Goal: Transaction & Acquisition: Purchase product/service

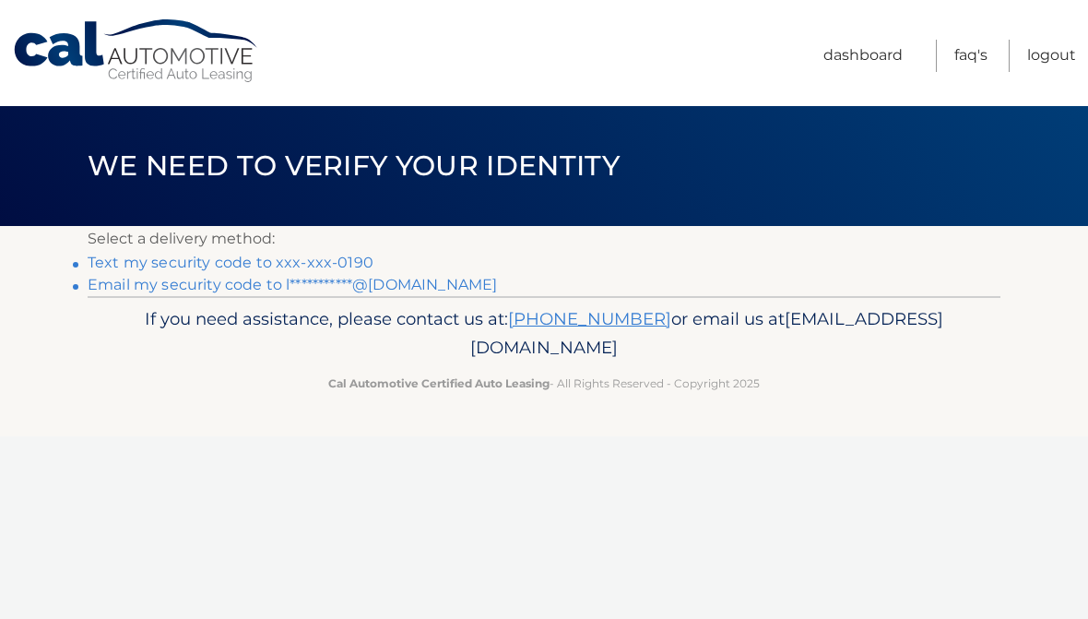
click at [346, 262] on link "Text my security code to xxx-xxx-0190" at bounding box center [231, 263] width 286 height 18
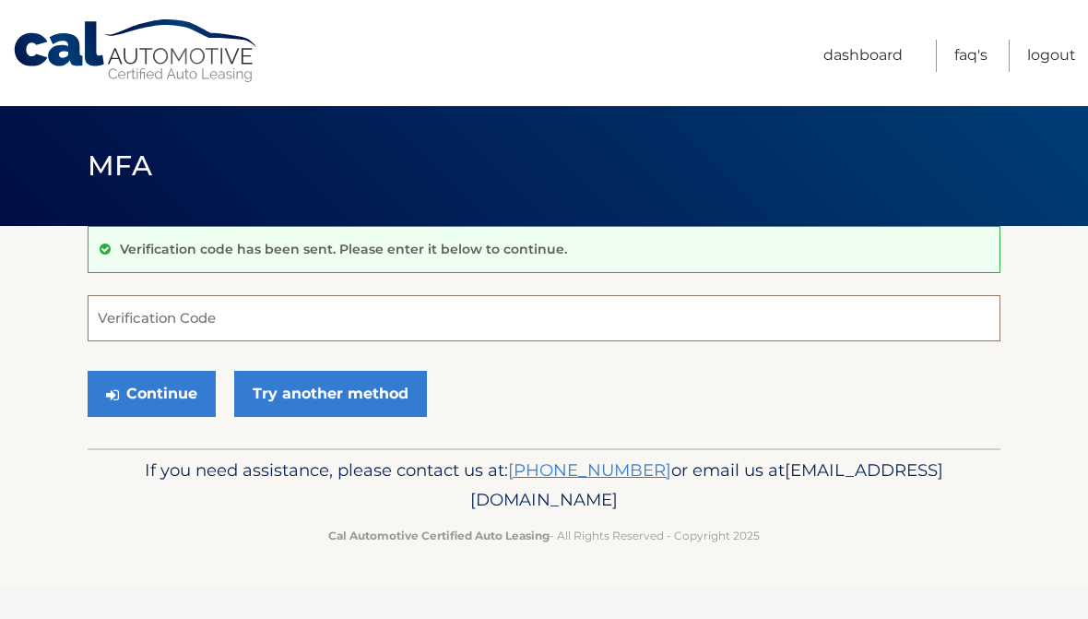
click at [460, 318] on input "Verification Code" at bounding box center [544, 318] width 913 height 46
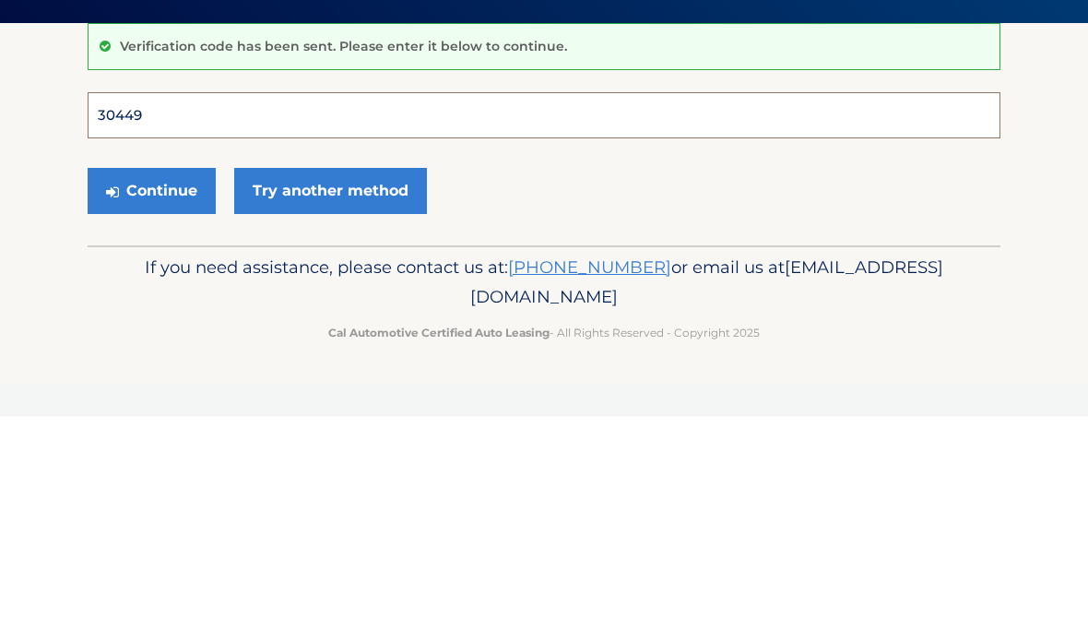
type input "304499"
click at [151, 371] on button "Continue" at bounding box center [152, 394] width 128 height 46
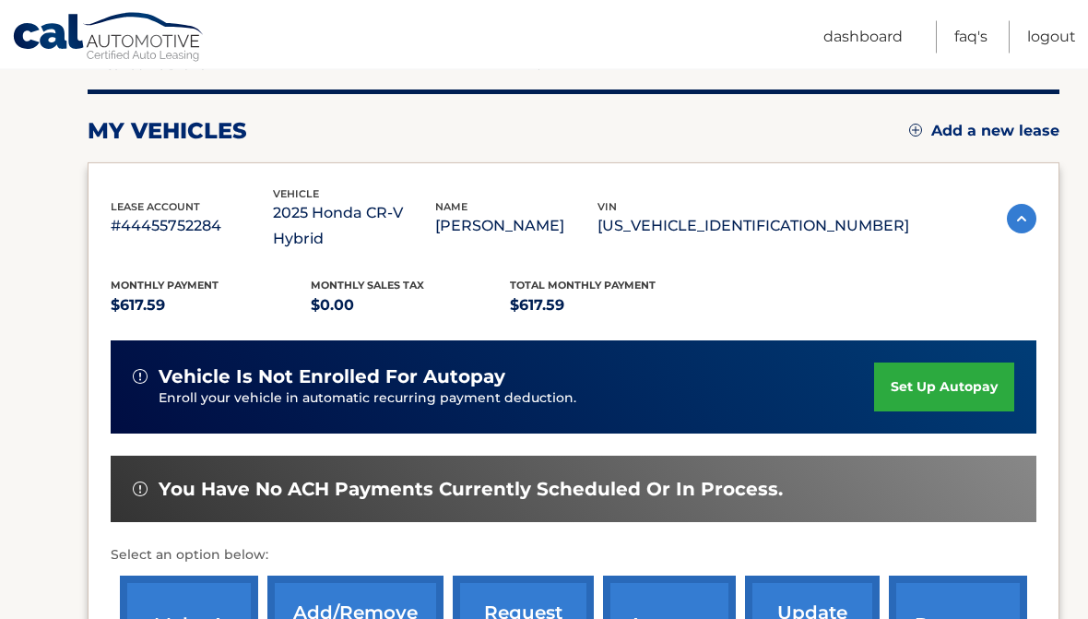
scroll to position [219, 0]
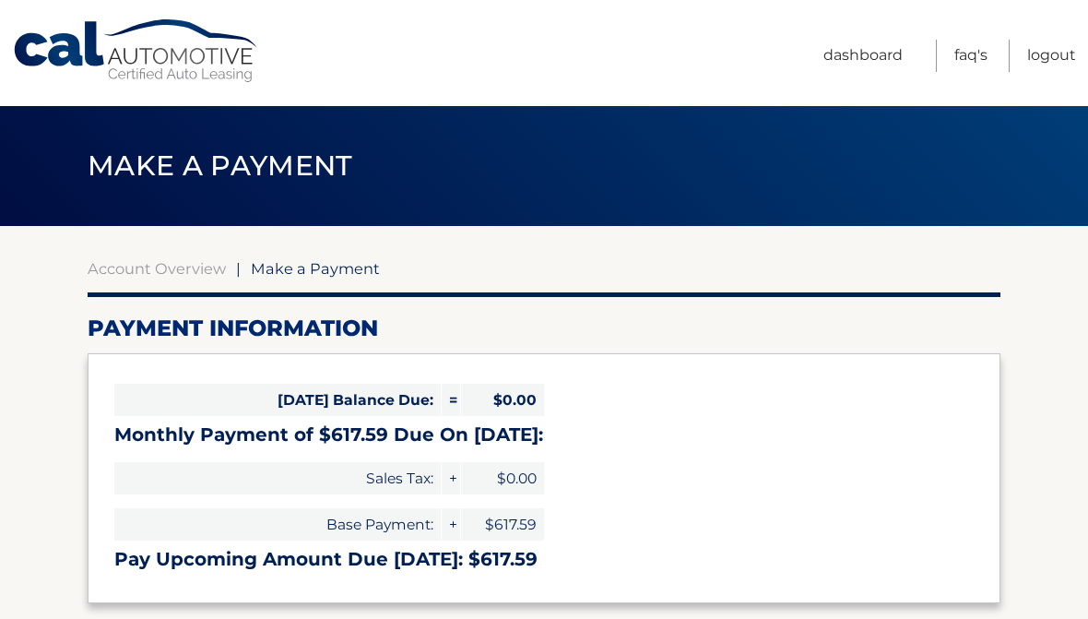
select select "NGZiZTRlM2YtODY4Zi00ODgwLWJmZGQtNzZhZTgzMzQ0MmU3"
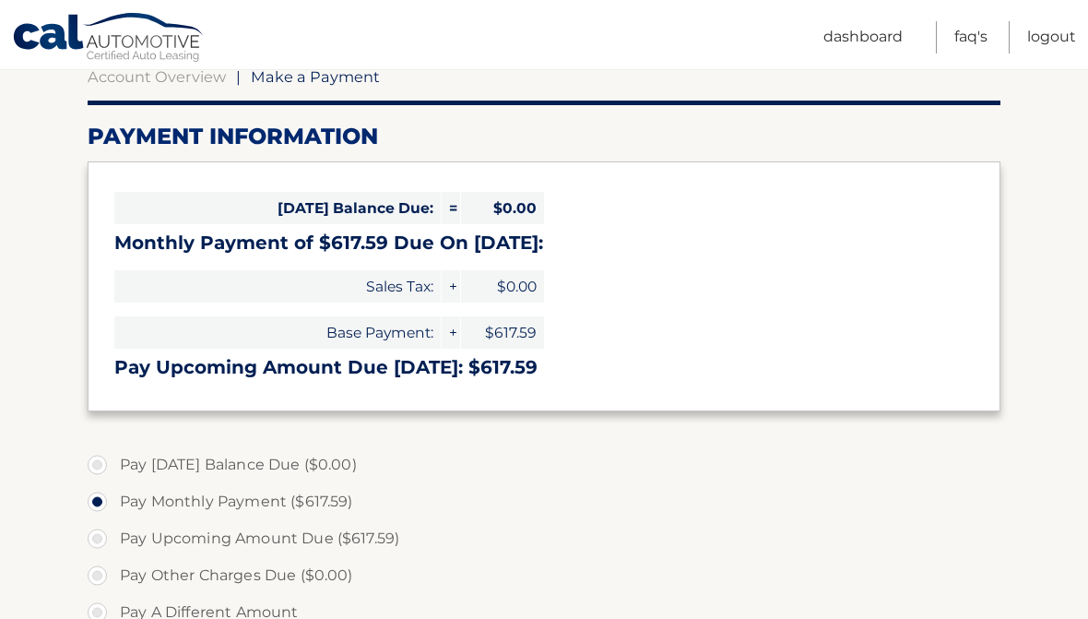
scroll to position [197, 0]
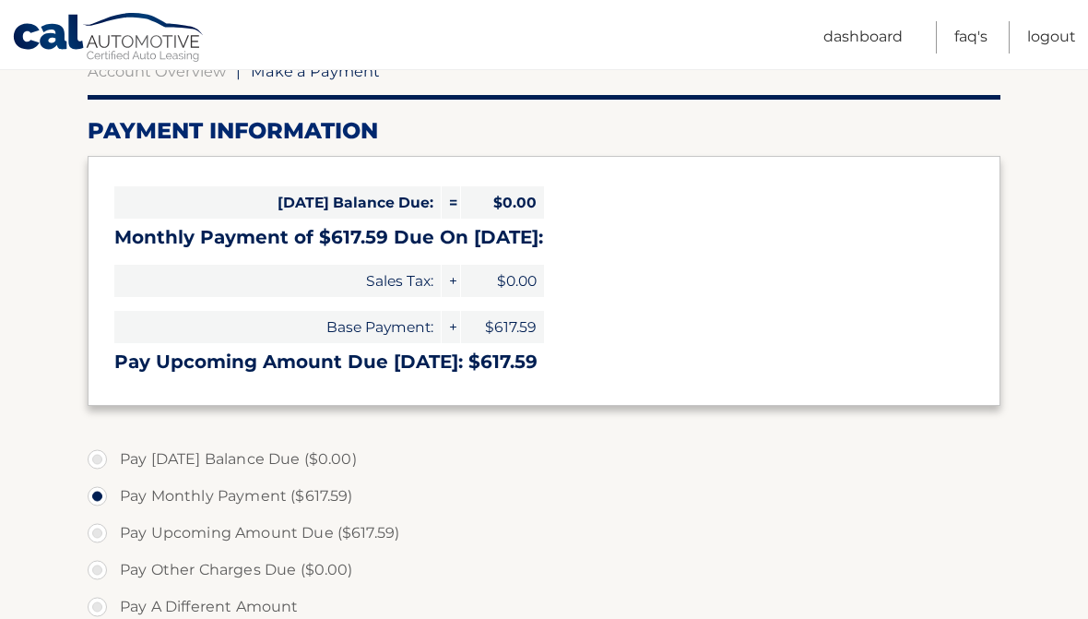
click at [100, 530] on label "Pay Upcoming Amount Due ($617.59)" at bounding box center [544, 532] width 913 height 37
click at [100, 530] on input "Pay Upcoming Amount Due ($617.59)" at bounding box center [104, 529] width 18 height 30
radio input "true"
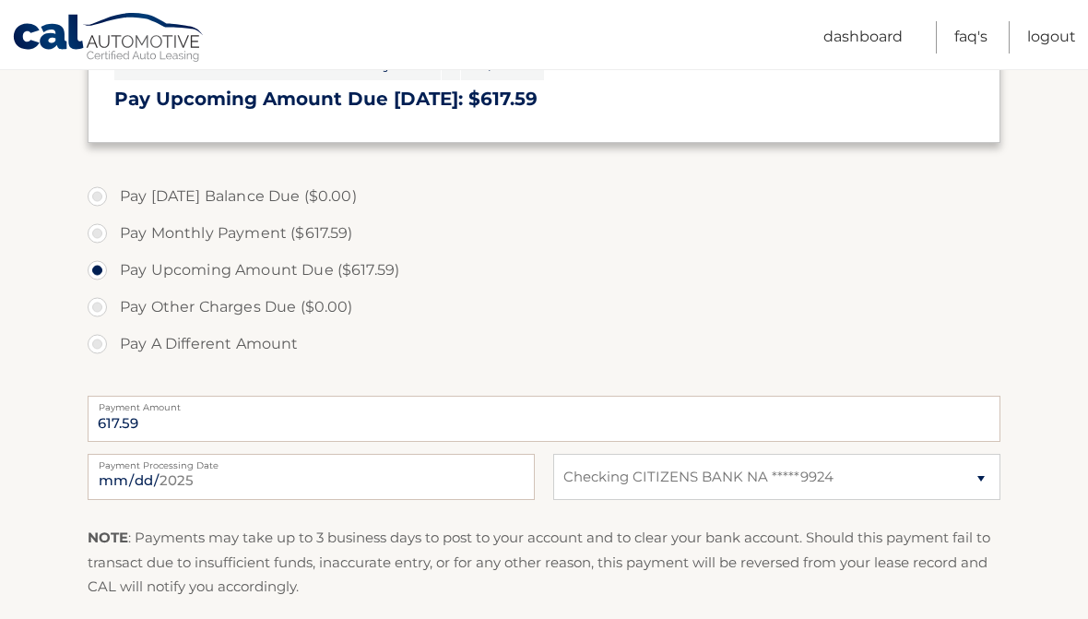
scroll to position [464, 0]
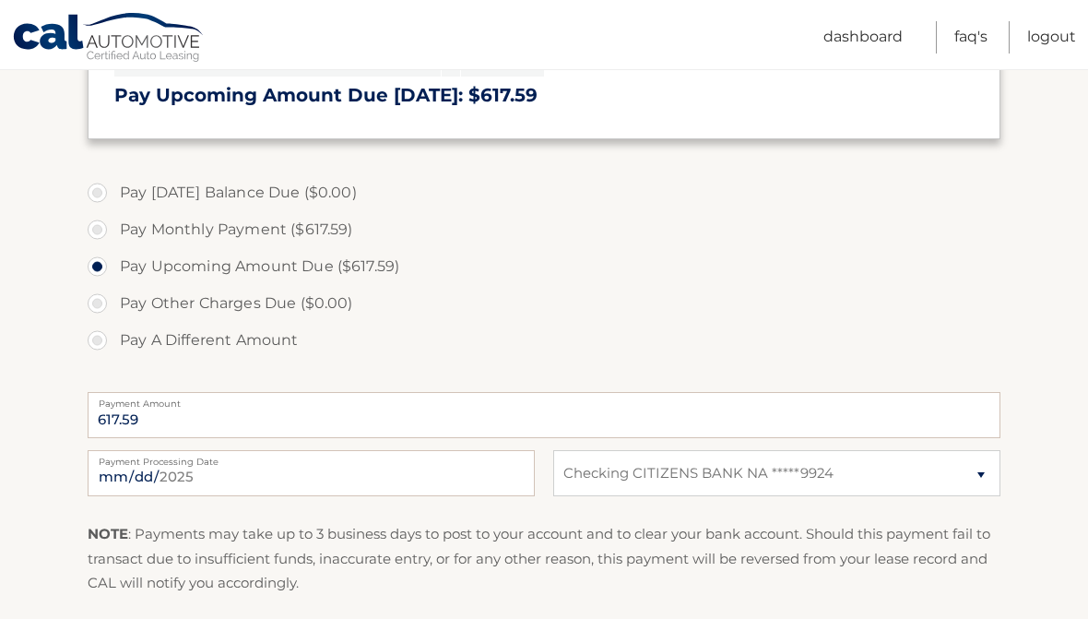
click at [97, 232] on label "Pay Monthly Payment ($617.59)" at bounding box center [544, 229] width 913 height 37
click at [97, 232] on input "Pay Monthly Payment ($617.59)" at bounding box center [104, 226] width 18 height 30
radio input "true"
click at [424, 482] on input "2025-09-13" at bounding box center [311, 473] width 447 height 46
type input "2025-09-24"
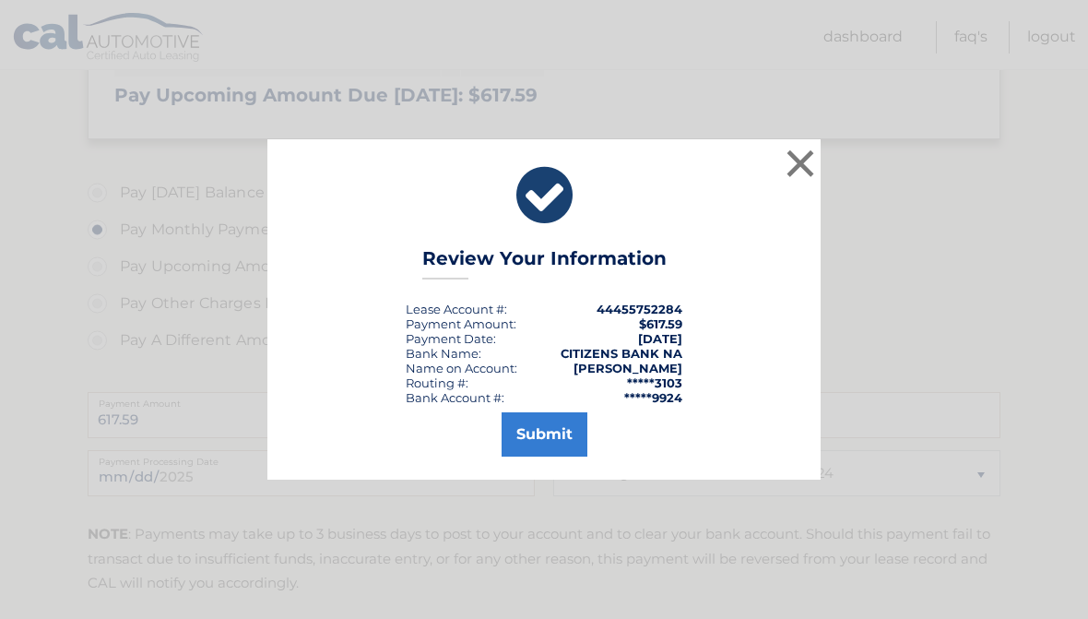
click at [550, 456] on button "Submit" at bounding box center [545, 434] width 86 height 44
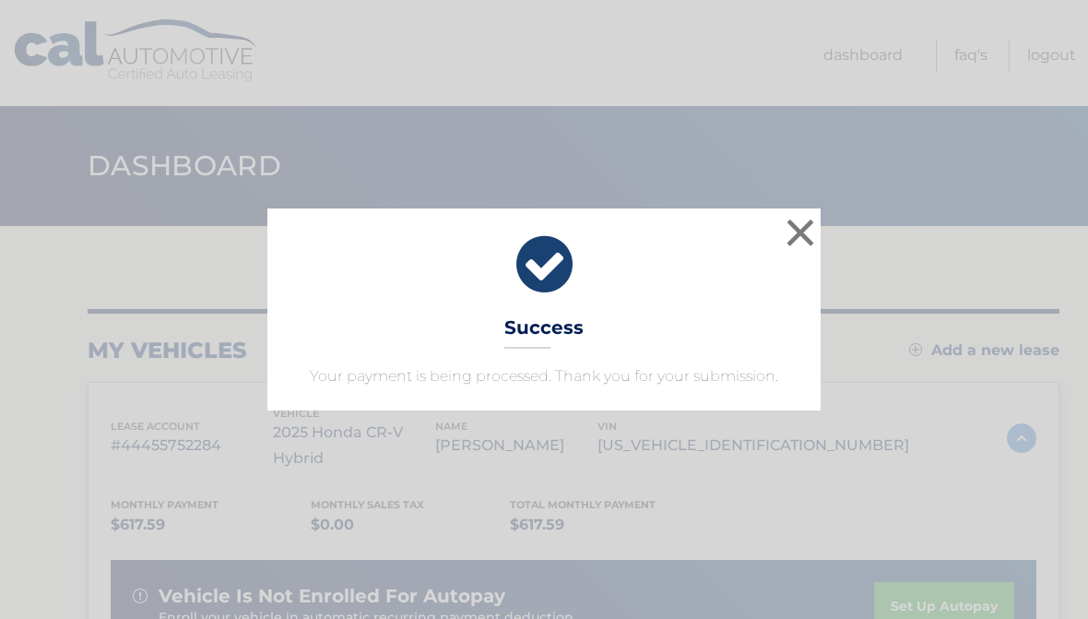
click at [818, 233] on button "×" at bounding box center [800, 232] width 37 height 37
